Goal: Register for event/course

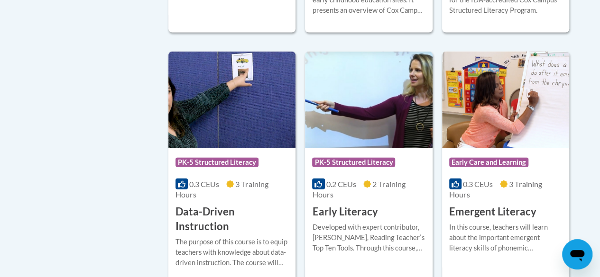
scroll to position [1043, 0]
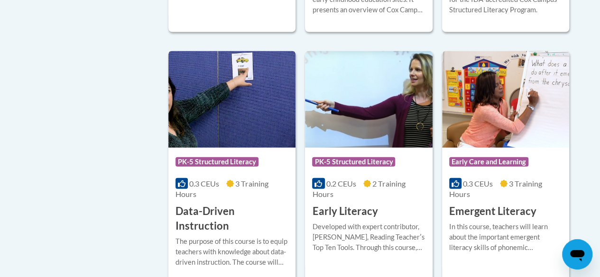
click at [259, 208] on h3 "Data-Driven Instruction" at bounding box center [231, 218] width 113 height 29
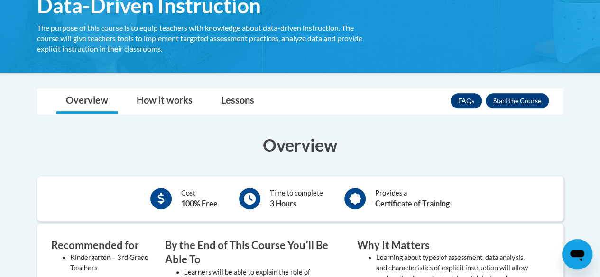
scroll to position [190, 0]
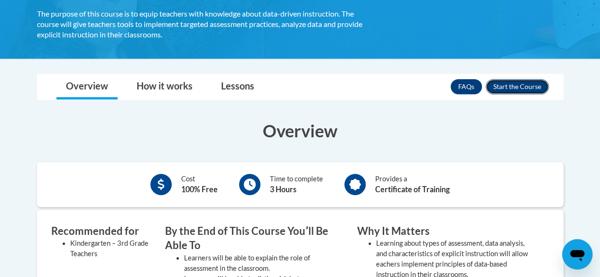
click at [503, 91] on button "Enroll" at bounding box center [517, 86] width 63 height 15
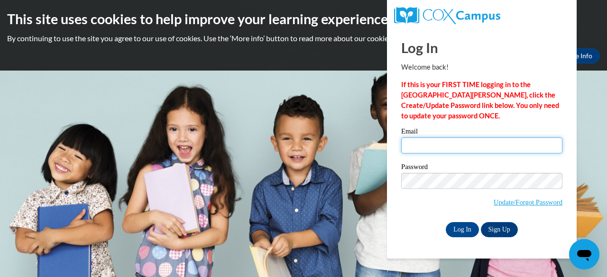
click at [448, 149] on input "Email" at bounding box center [481, 146] width 161 height 16
type input "rosethidalwin@gmail.com"
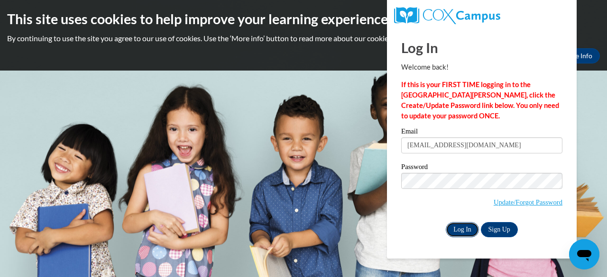
click at [459, 230] on input "Log In" at bounding box center [462, 229] width 33 height 15
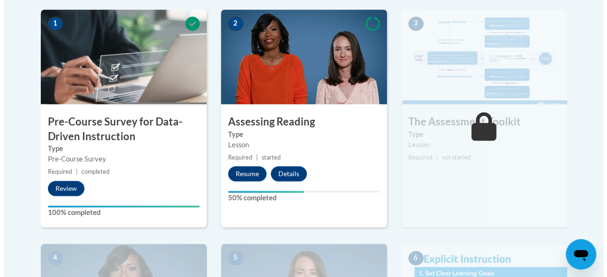
scroll to position [332, 0]
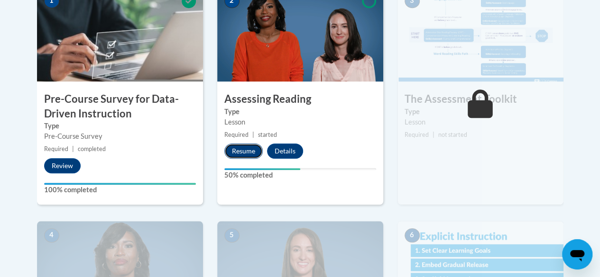
click at [242, 151] on button "Resume" at bounding box center [243, 151] width 38 height 15
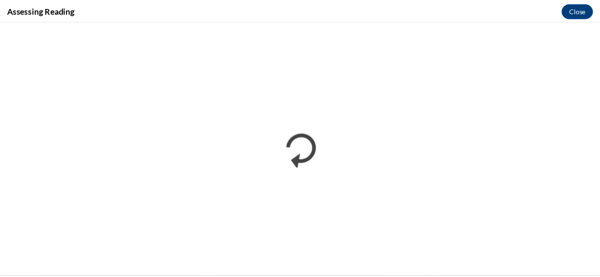
scroll to position [0, 0]
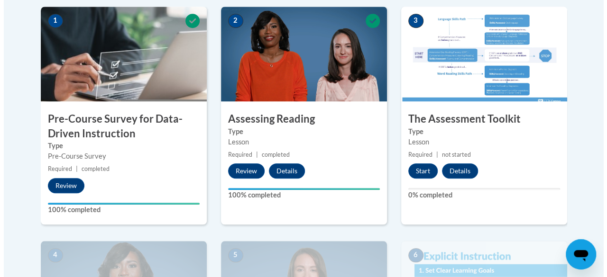
scroll to position [332, 0]
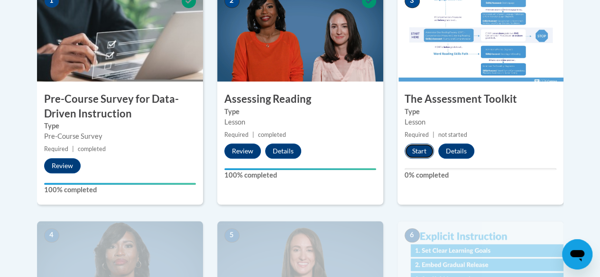
click at [421, 153] on button "Start" at bounding box center [418, 151] width 29 height 15
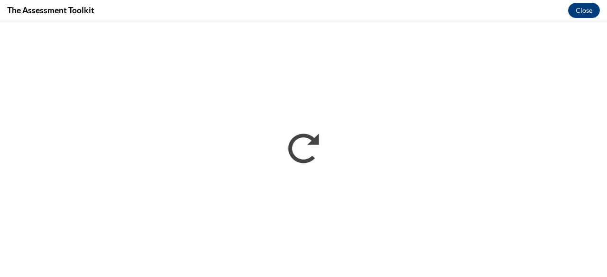
scroll to position [0, 0]
